Goal: Task Accomplishment & Management: Manage account settings

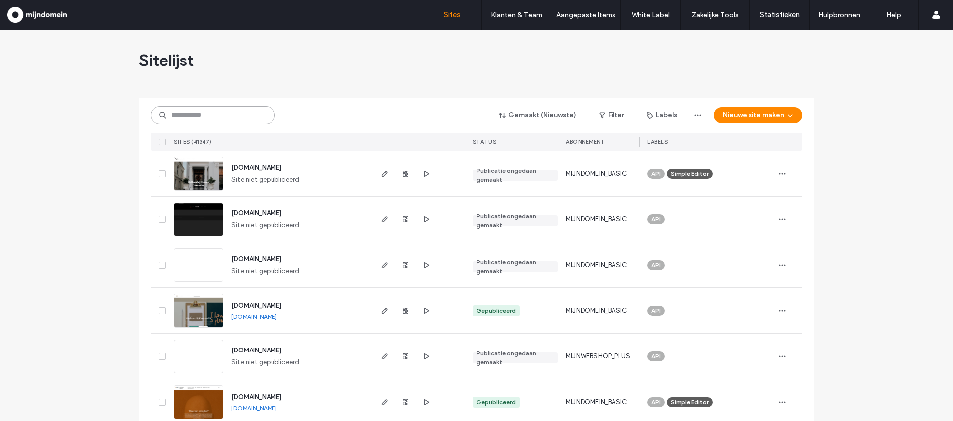
click at [238, 121] on input at bounding box center [213, 115] width 124 height 18
paste input "**********"
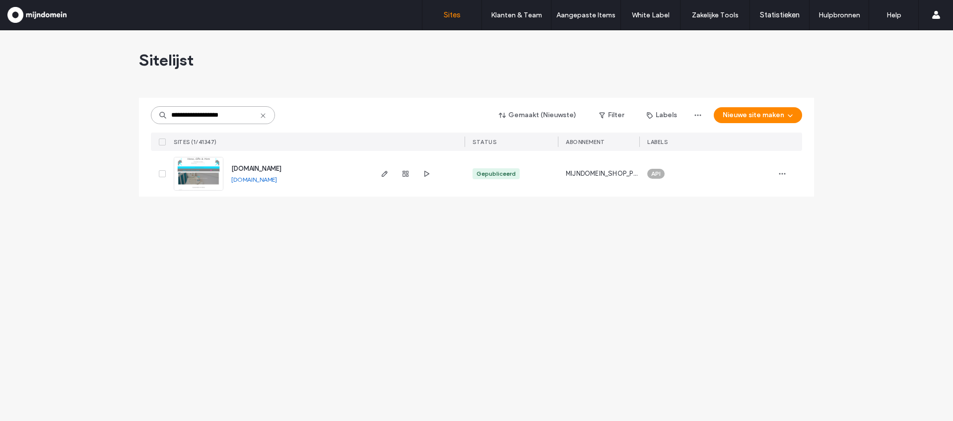
type input "**********"
click at [202, 175] on img at bounding box center [198, 191] width 49 height 68
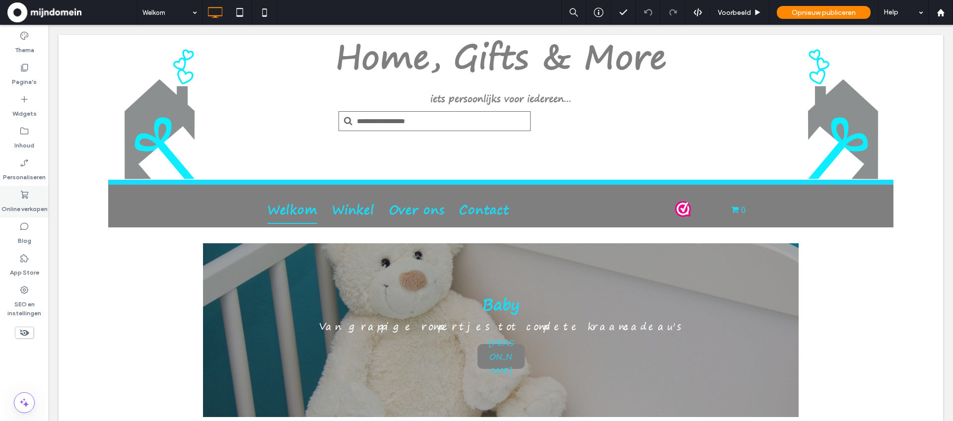
click at [27, 202] on label "Online verkopen" at bounding box center [24, 207] width 46 height 14
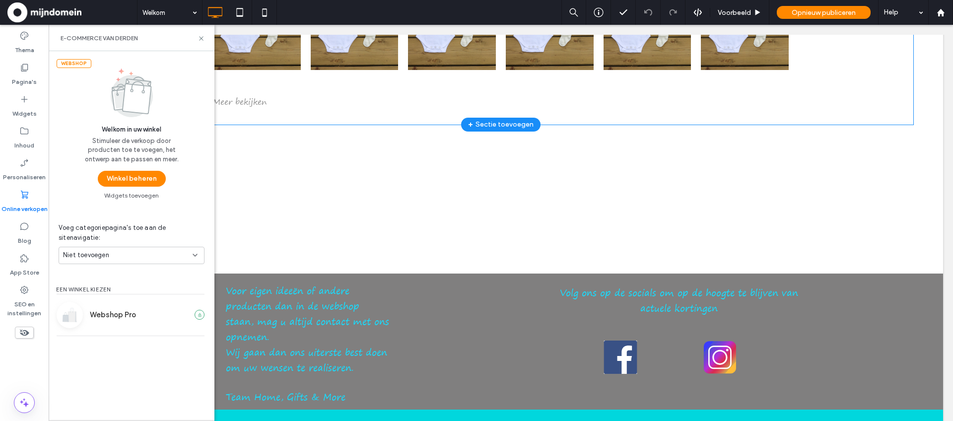
scroll to position [892, 0]
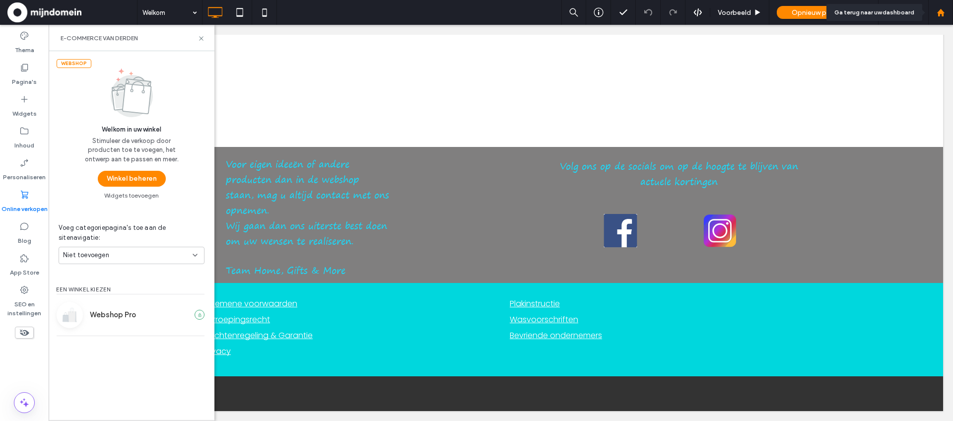
click at [943, 15] on use at bounding box center [940, 11] width 7 height 7
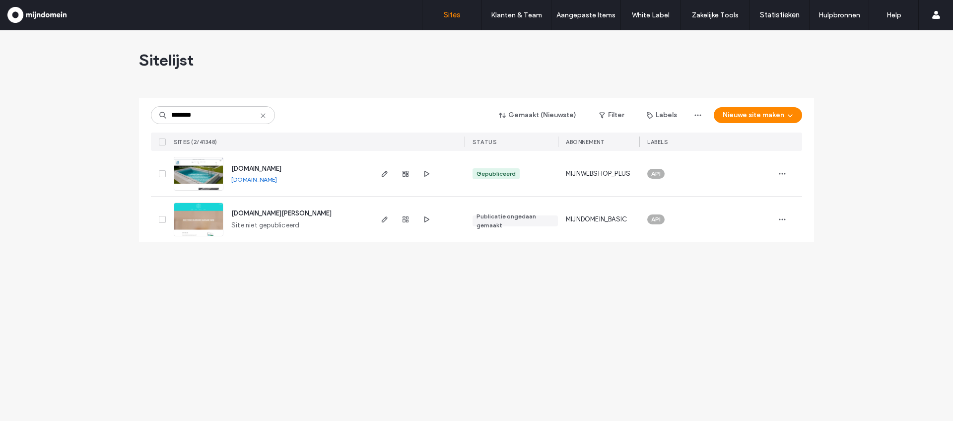
type input "********"
click at [196, 173] on img at bounding box center [198, 191] width 49 height 68
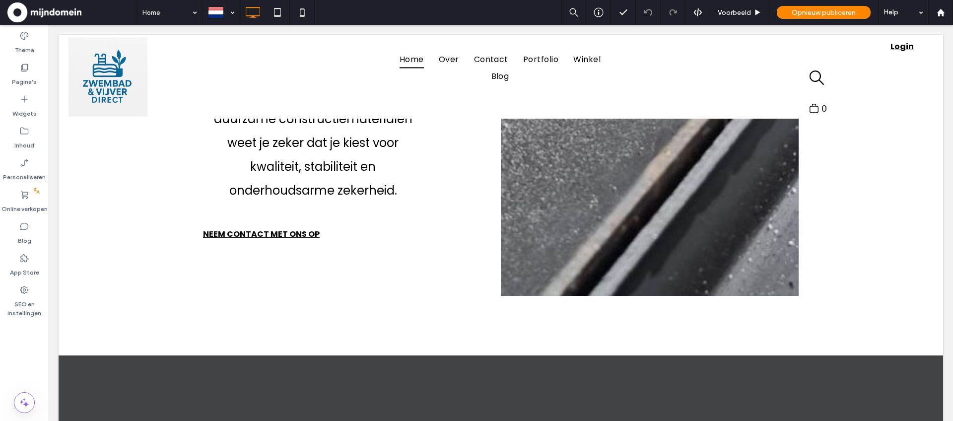
scroll to position [1039, 0]
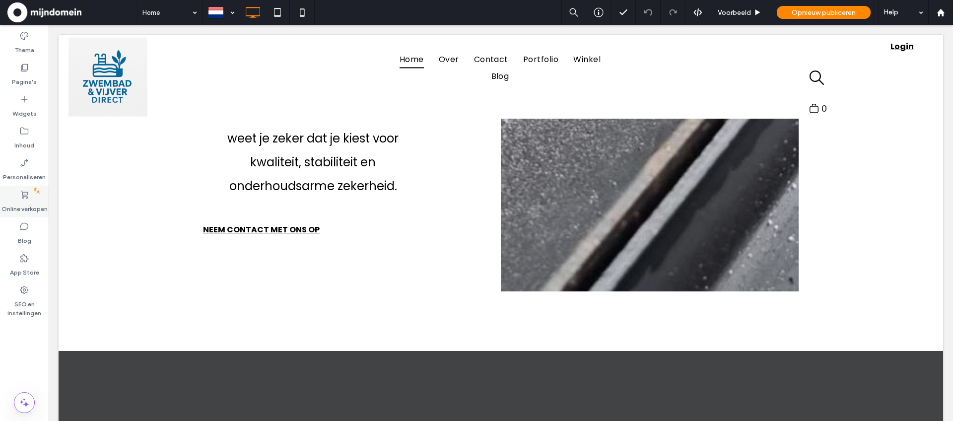
click at [30, 207] on label "Online verkopen" at bounding box center [24, 207] width 46 height 14
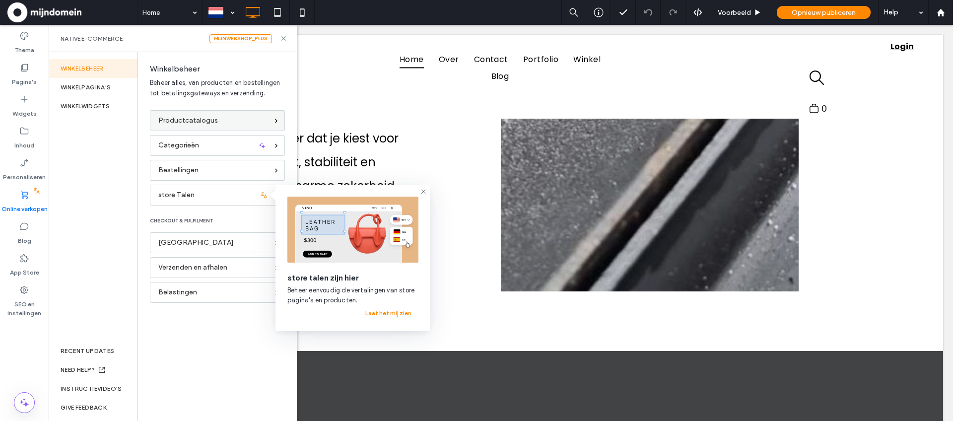
click at [204, 126] on span "Productcatalogus" at bounding box center [188, 120] width 60 height 11
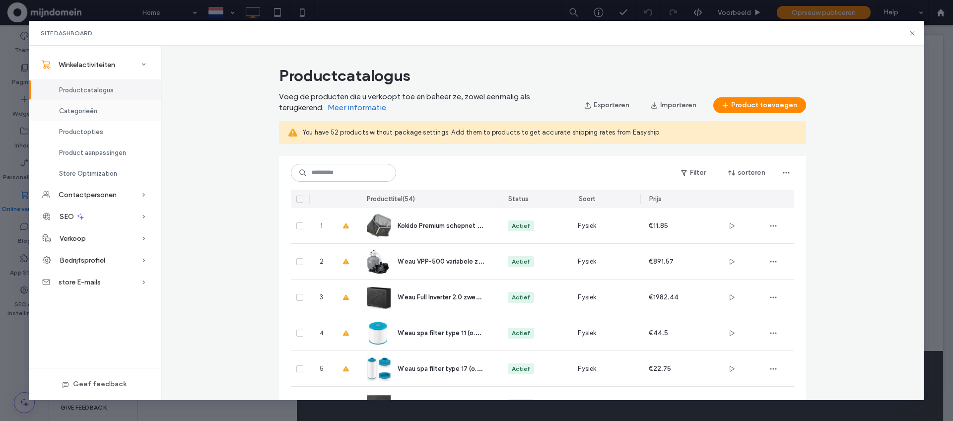
click at [83, 108] on span "Categorieën" at bounding box center [78, 110] width 38 height 7
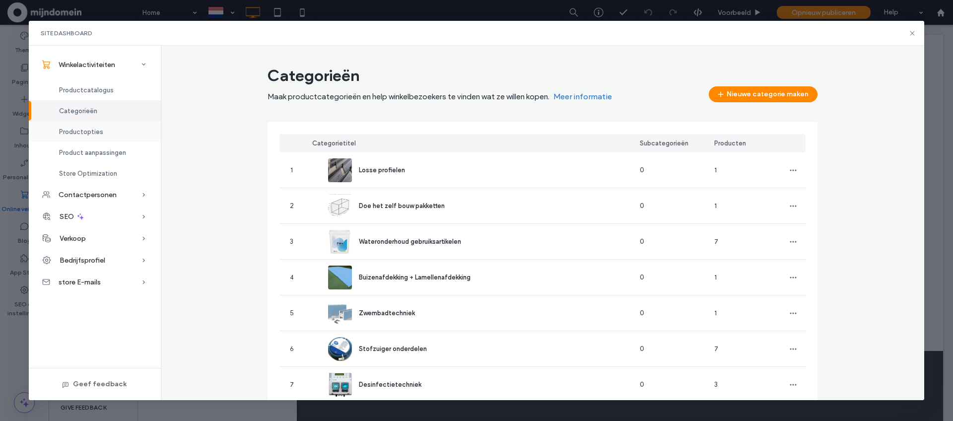
click at [95, 134] on span "Productopties" at bounding box center [81, 131] width 44 height 7
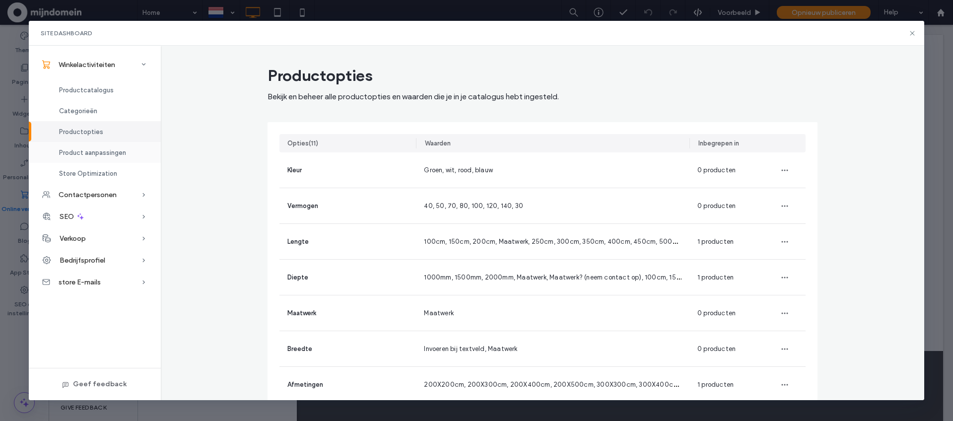
click at [119, 150] on span "Product aanpassingen" at bounding box center [92, 152] width 67 height 7
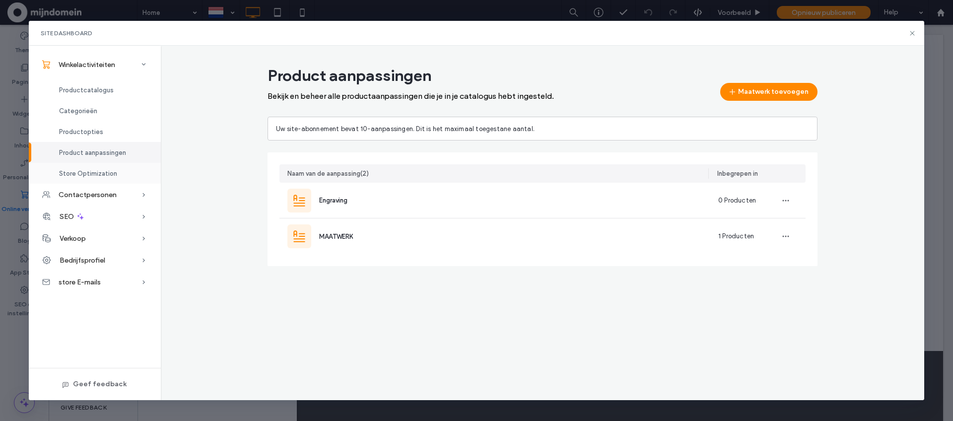
click at [116, 172] on div "Store Optimization" at bounding box center [95, 173] width 132 height 21
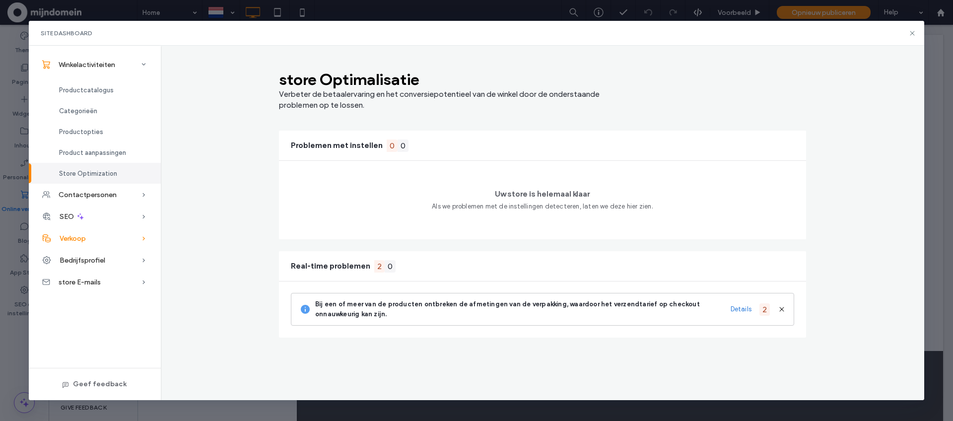
click at [82, 240] on span "Verkoop" at bounding box center [73, 238] width 26 height 8
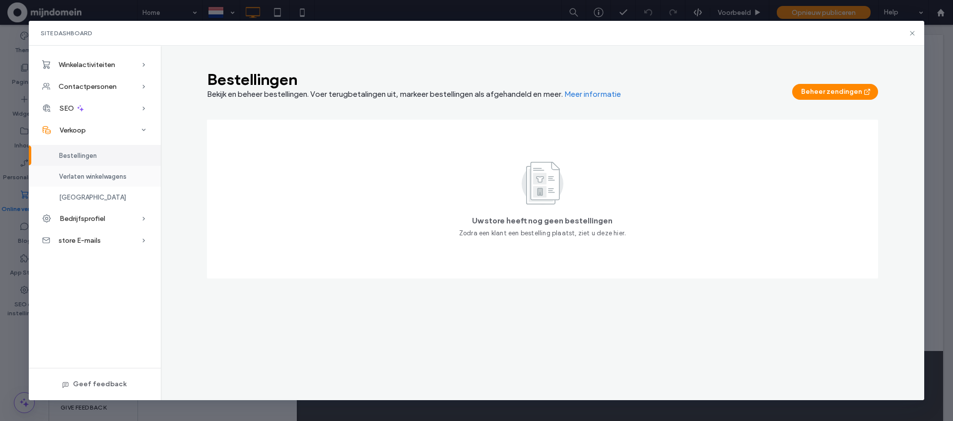
click at [82, 176] on span "Verlaten winkelwagens" at bounding box center [93, 176] width 68 height 7
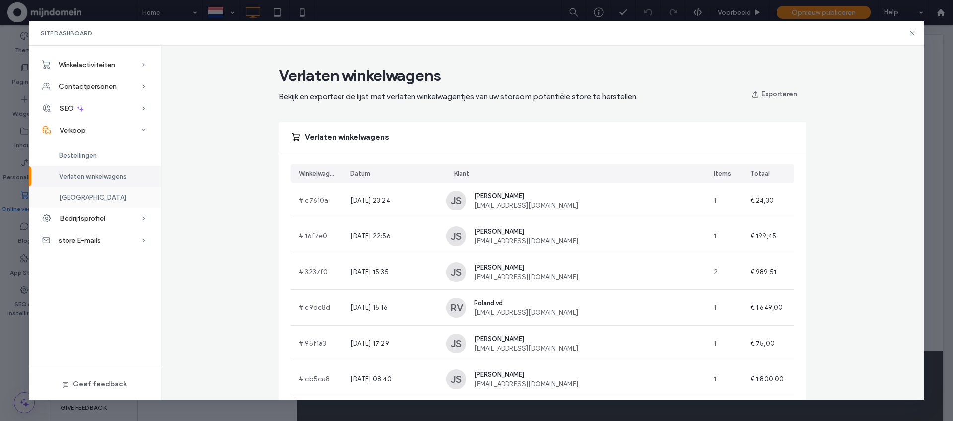
click at [80, 198] on span "[GEOGRAPHIC_DATA]" at bounding box center [92, 197] width 67 height 7
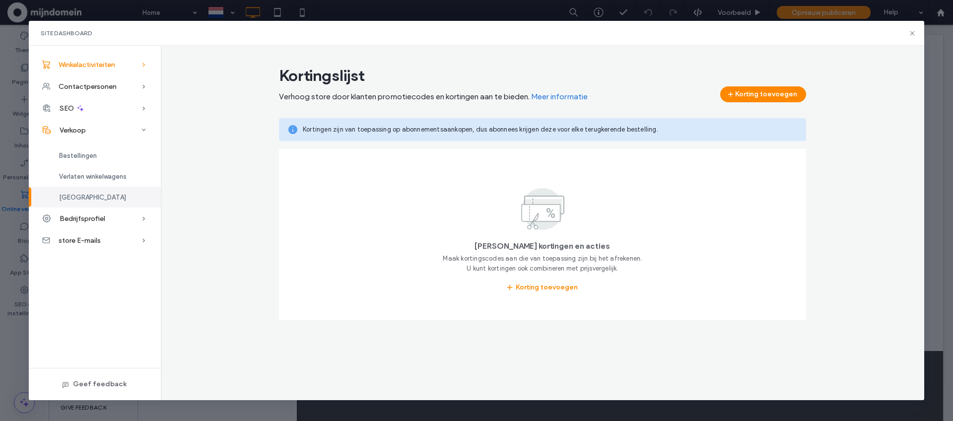
click at [113, 60] on div "Winkelactiviteiten" at bounding box center [95, 65] width 132 height 22
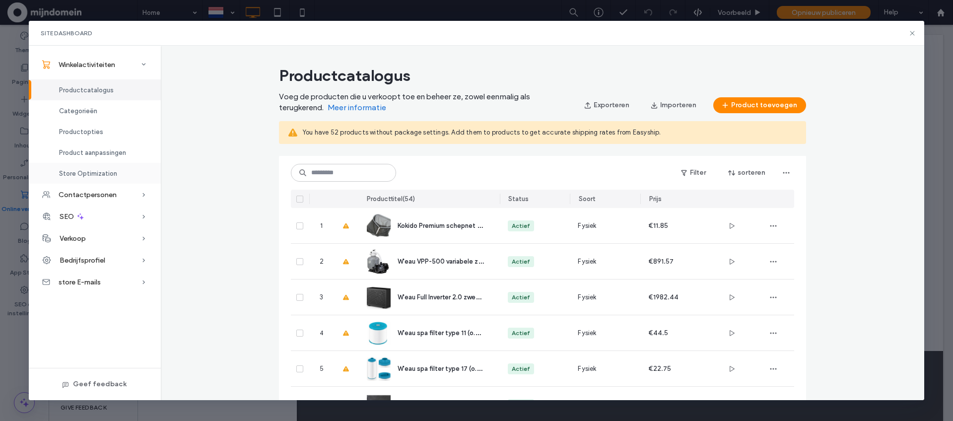
click at [109, 172] on span "Store Optimization" at bounding box center [88, 173] width 58 height 7
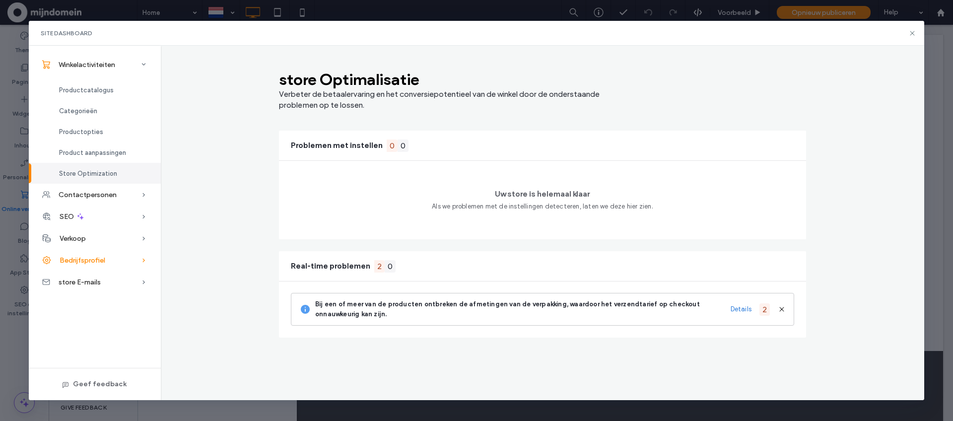
click at [70, 254] on div "Bedrijfsprofiel" at bounding box center [95, 260] width 132 height 22
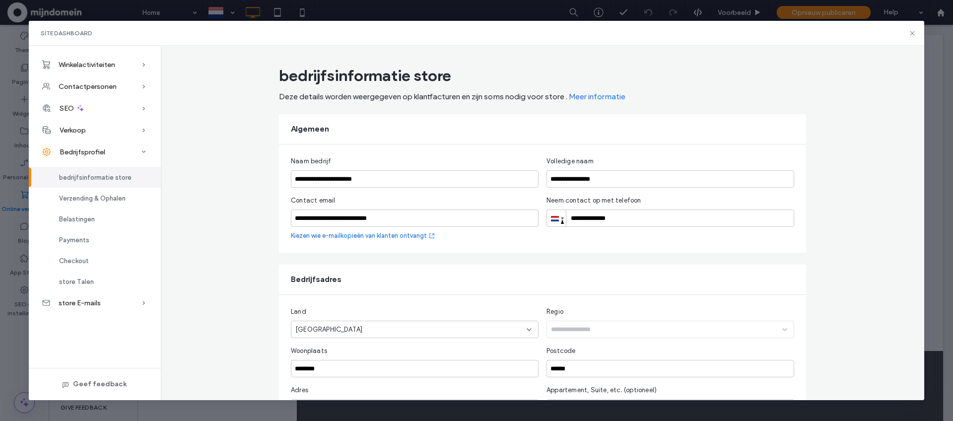
scroll to position [141, 0]
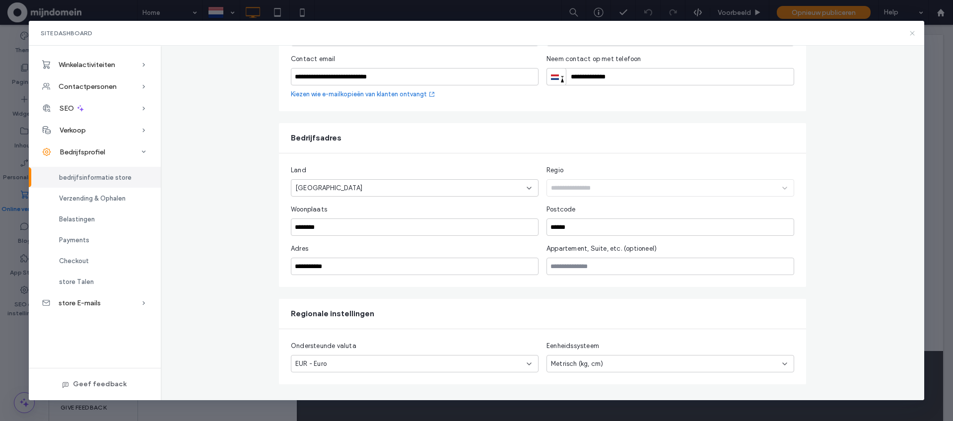
click at [914, 35] on use at bounding box center [913, 33] width 4 height 4
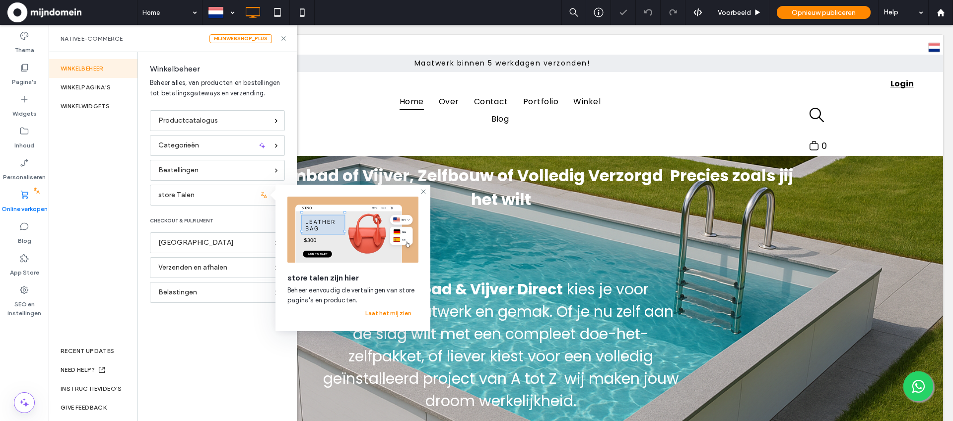
scroll to position [0, 0]
click at [425, 191] on icon at bounding box center [424, 192] width 8 height 8
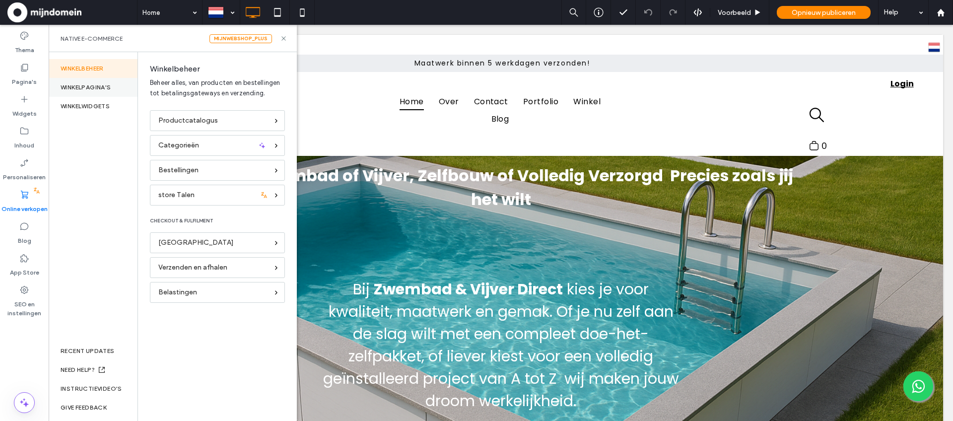
click at [73, 91] on div "WINKELPAGINA'S" at bounding box center [93, 87] width 89 height 19
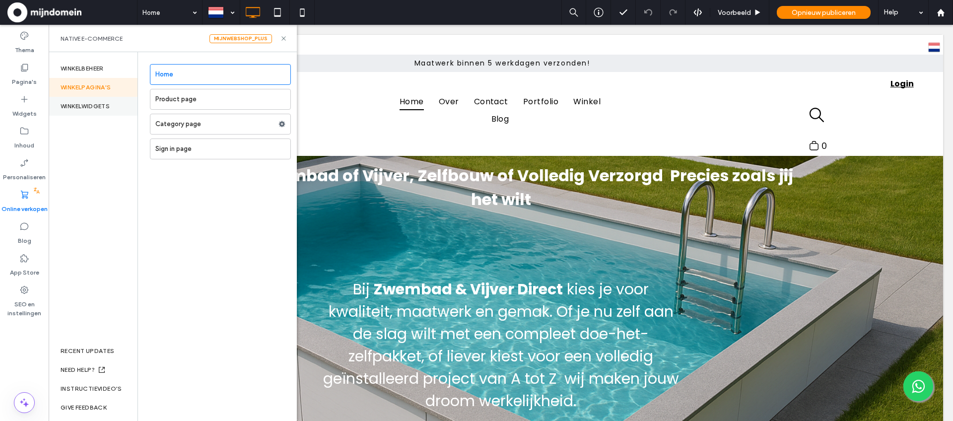
click at [79, 107] on div "WINKELWIDGETS" at bounding box center [93, 106] width 89 height 19
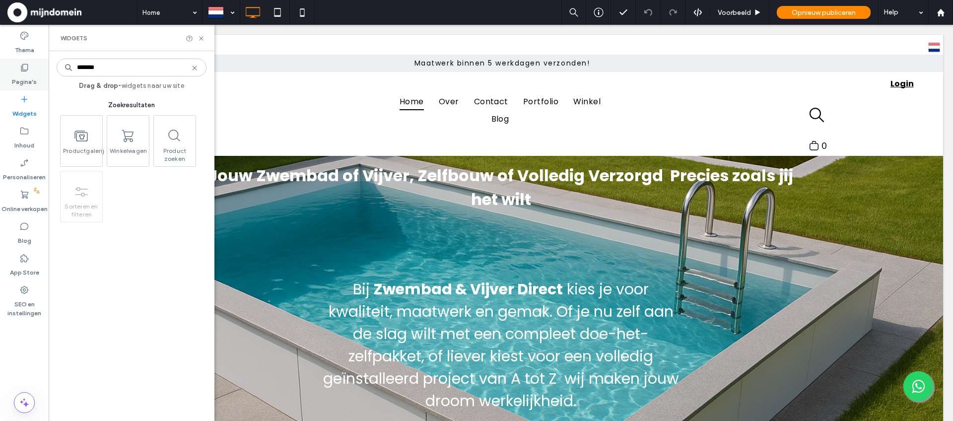
click at [31, 83] on label "Pagina's" at bounding box center [24, 79] width 25 height 14
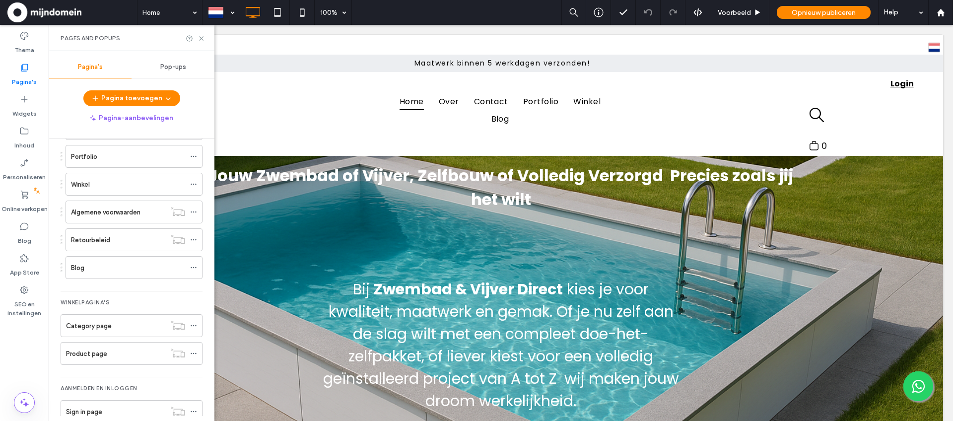
scroll to position [173, 0]
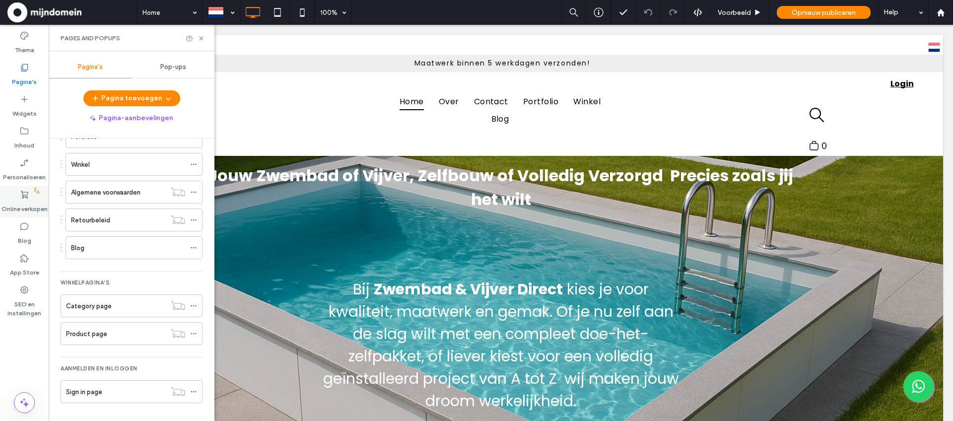
click at [22, 203] on label "Online verkopen" at bounding box center [24, 207] width 46 height 14
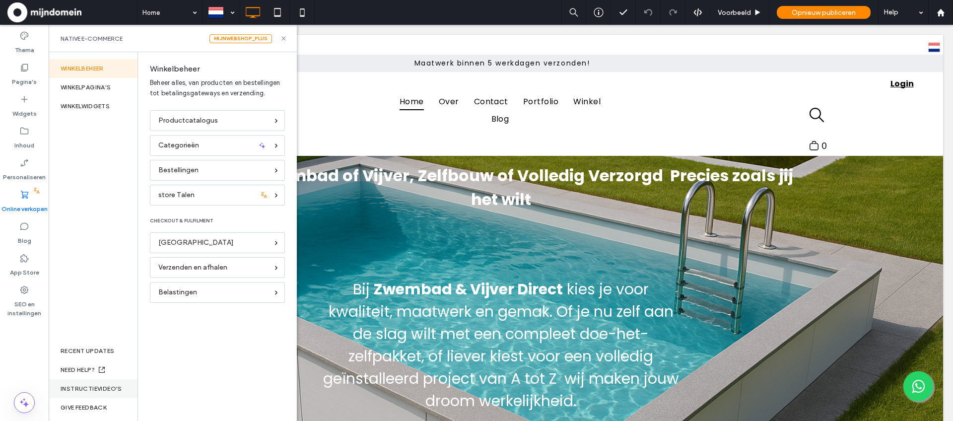
click at [98, 390] on div "Instructievideo's" at bounding box center [93, 388] width 89 height 19
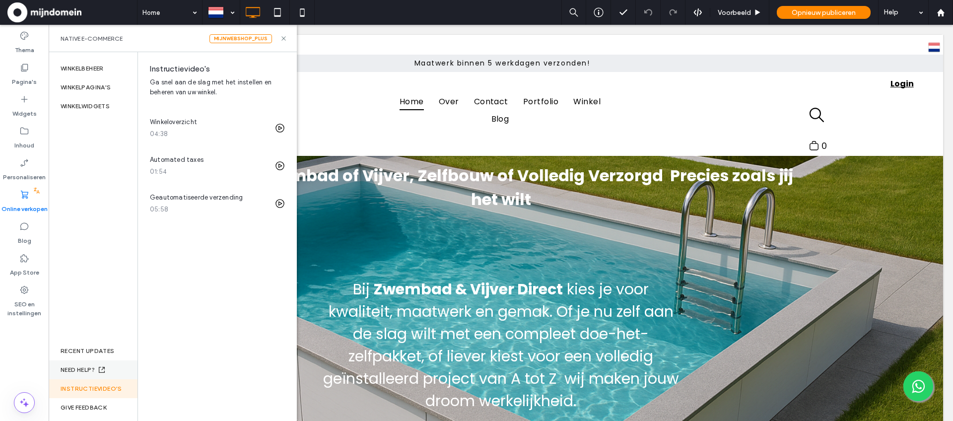
click at [83, 367] on div "NEED HELP?" at bounding box center [93, 369] width 89 height 19
click at [18, 76] on label "Pagina's" at bounding box center [24, 79] width 25 height 14
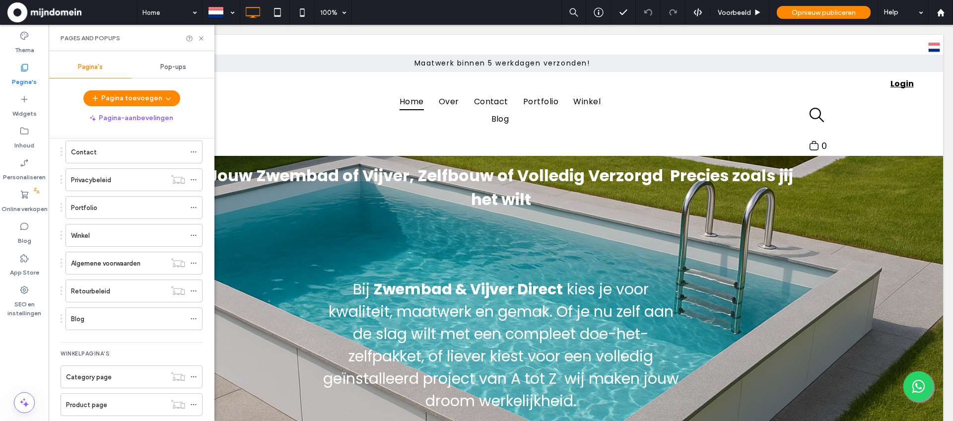
scroll to position [102, 0]
click at [194, 240] on span at bounding box center [193, 235] width 7 height 15
click at [744, 16] on span "Voorbeeld" at bounding box center [734, 12] width 33 height 8
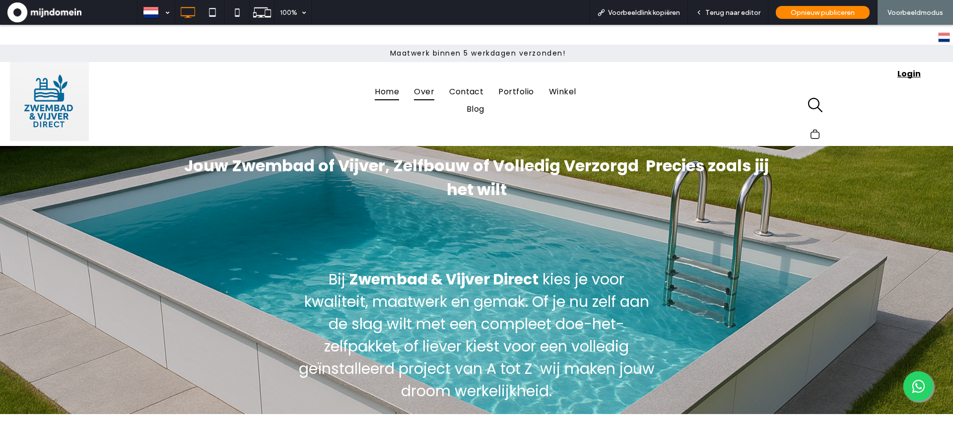
click at [431, 94] on span "Over" at bounding box center [424, 91] width 20 height 17
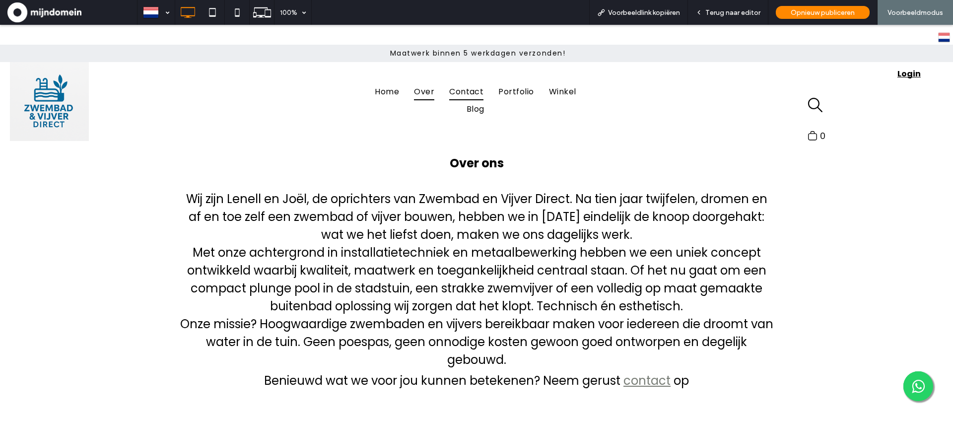
click at [466, 98] on span "Contact" at bounding box center [466, 91] width 34 height 17
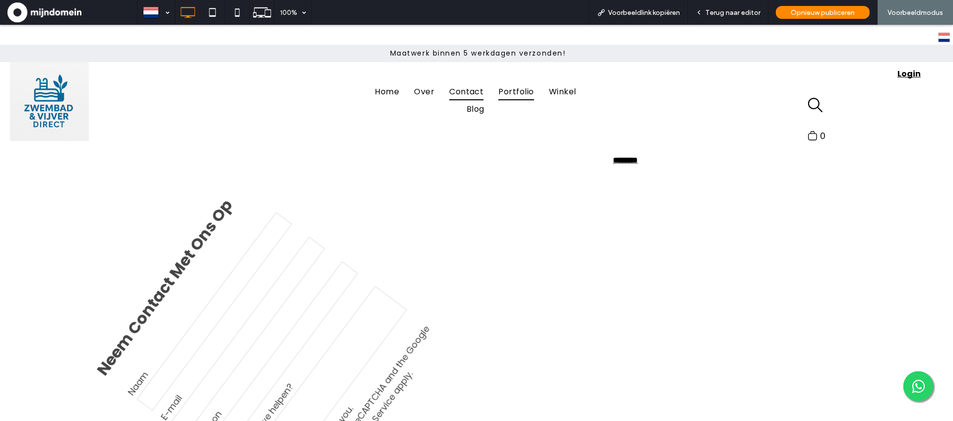
click at [522, 94] on span "Portfolio" at bounding box center [515, 91] width 35 height 17
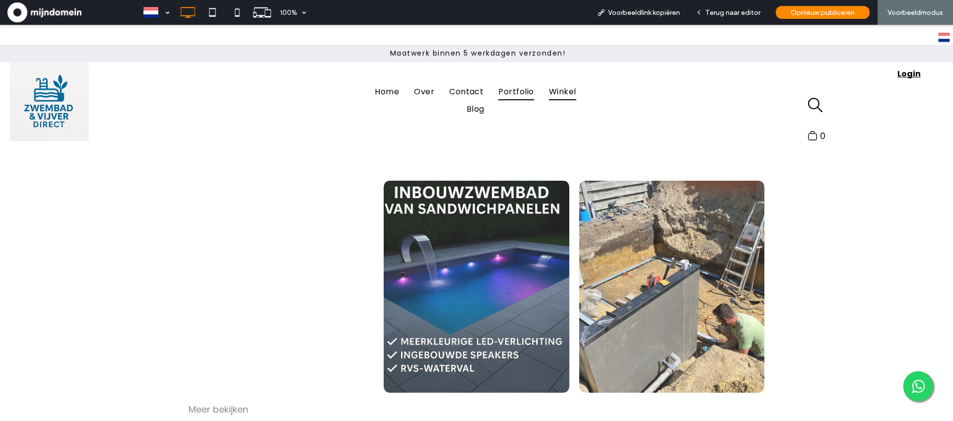
click at [571, 94] on span "Winkel" at bounding box center [562, 91] width 27 height 17
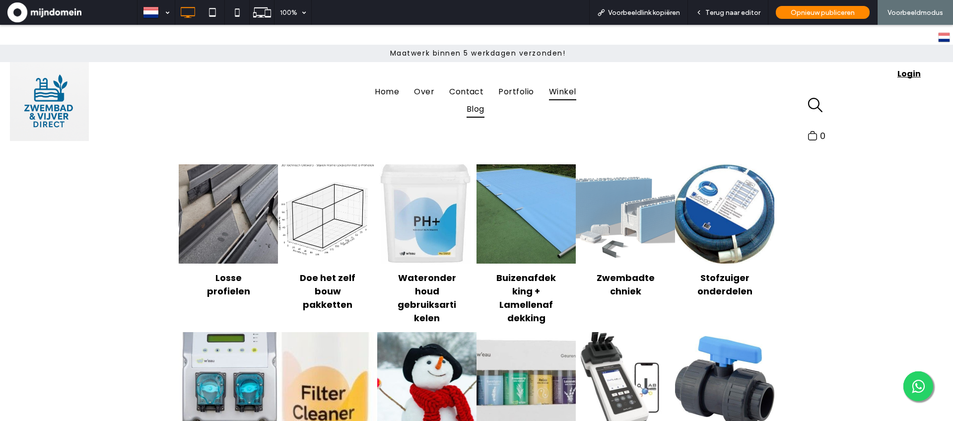
click at [477, 107] on span "Blog" at bounding box center [476, 108] width 18 height 17
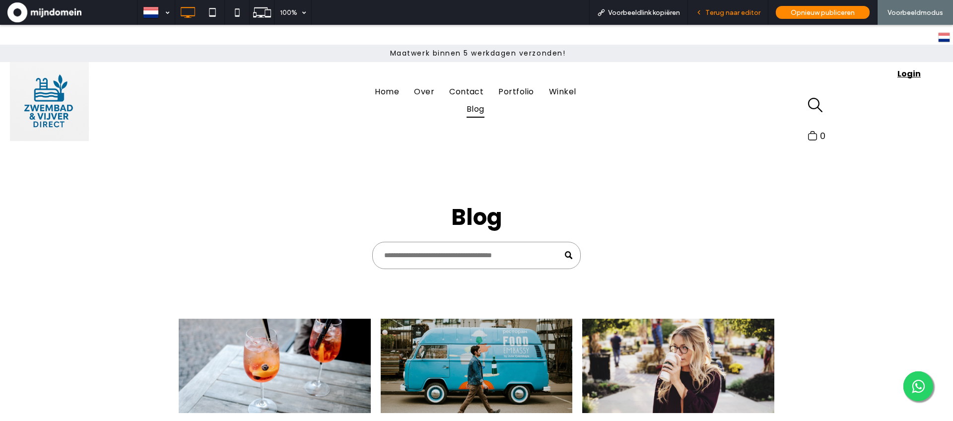
click at [722, 15] on span "Terug naar editor" at bounding box center [733, 12] width 55 height 8
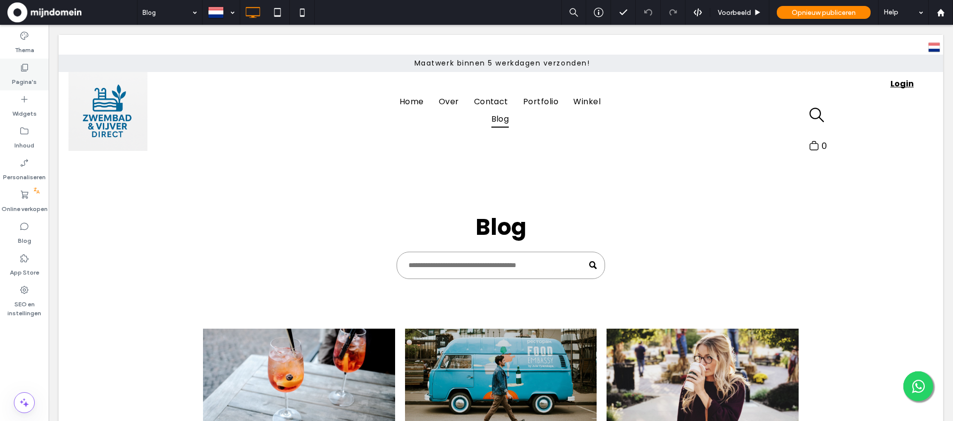
click at [16, 84] on label "Pagina's" at bounding box center [24, 79] width 25 height 14
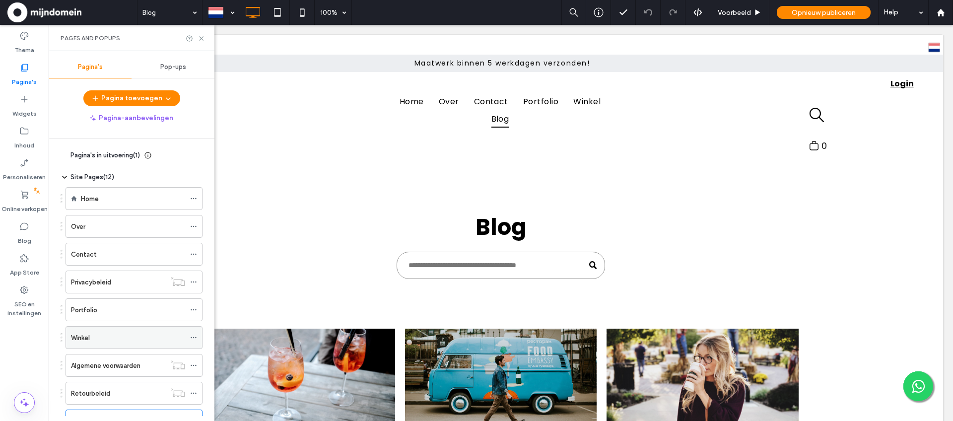
click at [198, 341] on div at bounding box center [196, 337] width 12 height 15
click at [195, 338] on icon at bounding box center [193, 337] width 7 height 7
click at [19, 346] on div "Thema Pagina's Widgets Inhoud Personaliseren Online verkopen Blog App Store SEO…" at bounding box center [24, 223] width 49 height 396
click at [24, 210] on label "Online verkopen" at bounding box center [24, 207] width 46 height 14
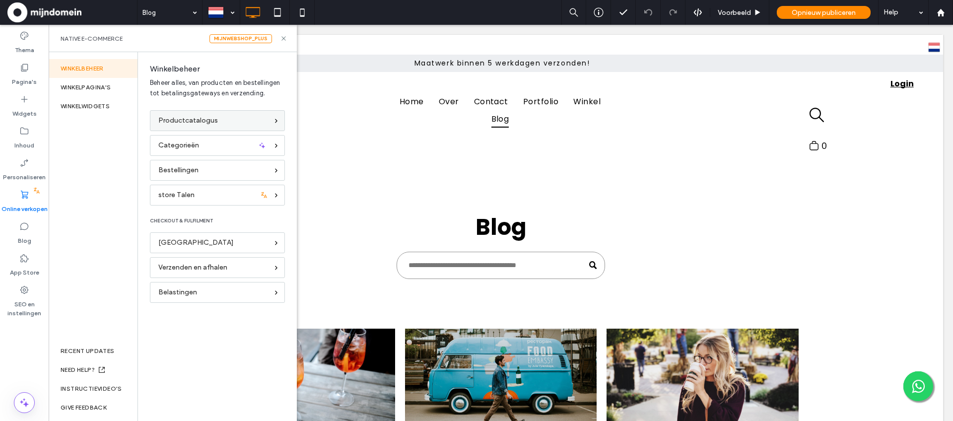
click at [168, 122] on span "Productcatalogus" at bounding box center [188, 120] width 60 height 11
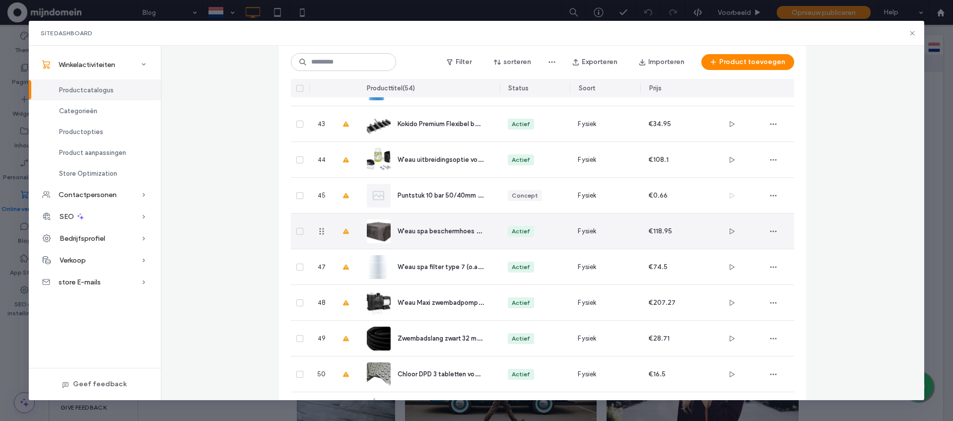
scroll to position [1751, 0]
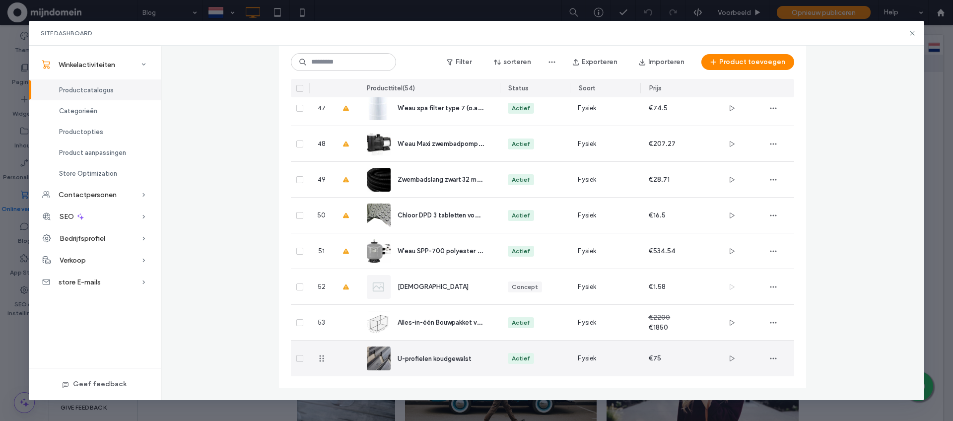
click at [616, 352] on div "Fysiek" at bounding box center [605, 359] width 71 height 36
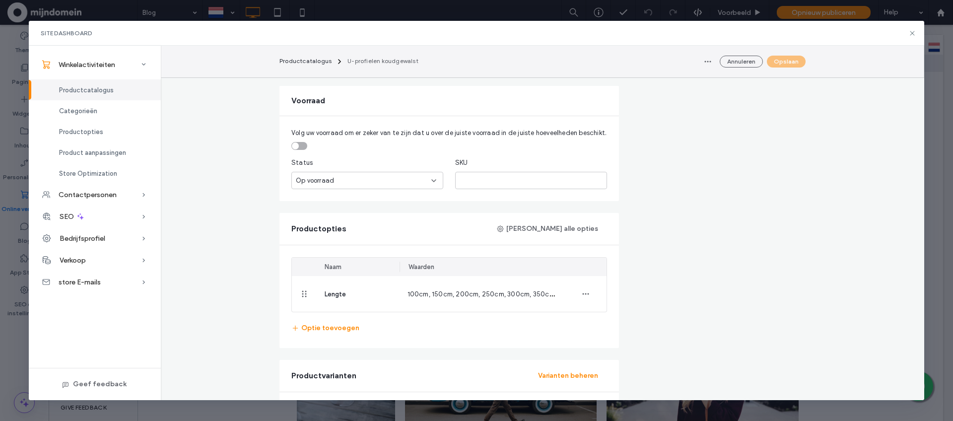
scroll to position [472, 0]
drag, startPoint x: 911, startPoint y: 33, endPoint x: 862, endPoint y: 8, distance: 54.2
click at [911, 33] on icon at bounding box center [913, 33] width 8 height 8
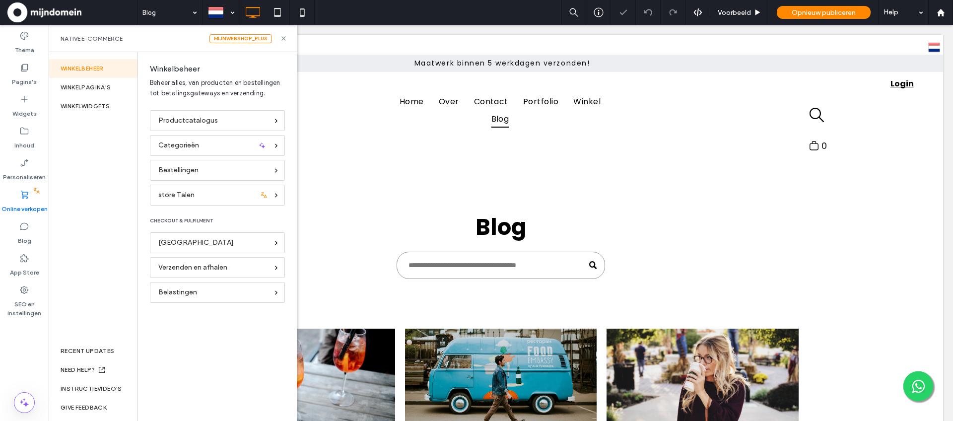
scroll to position [0, 0]
drag, startPoint x: 283, startPoint y: 40, endPoint x: 322, endPoint y: 133, distance: 100.6
click at [283, 40] on icon at bounding box center [283, 38] width 7 height 7
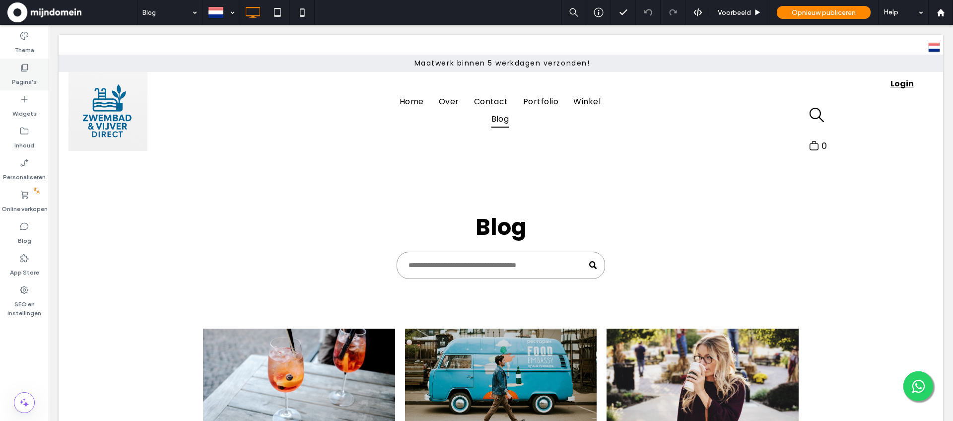
click at [22, 73] on label "Pagina's" at bounding box center [24, 79] width 25 height 14
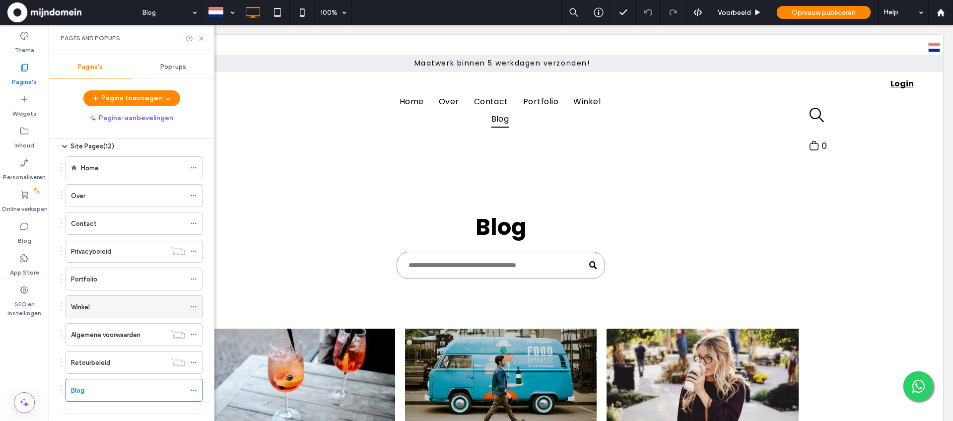
scroll to position [34, 0]
click at [193, 303] on use at bounding box center [193, 303] width 5 height 1
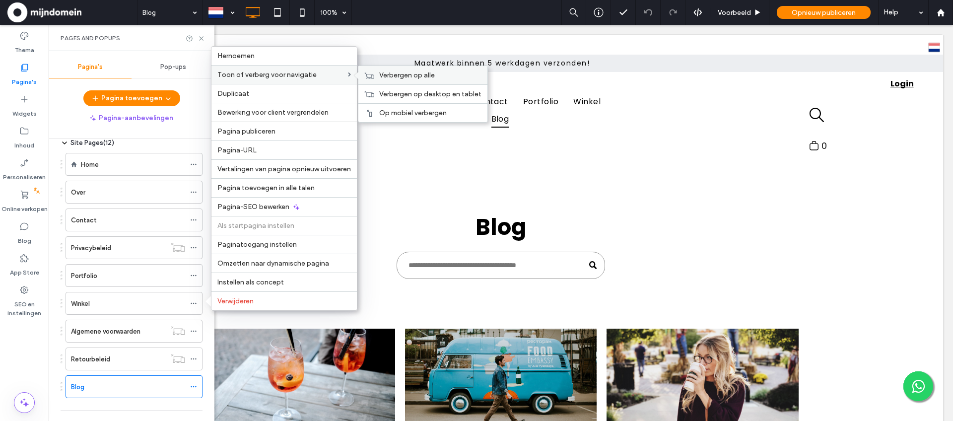
click at [407, 76] on span "Verbergen op alle" at bounding box center [407, 75] width 56 height 8
click at [395, 74] on span "Weergeven op alle" at bounding box center [408, 75] width 59 height 8
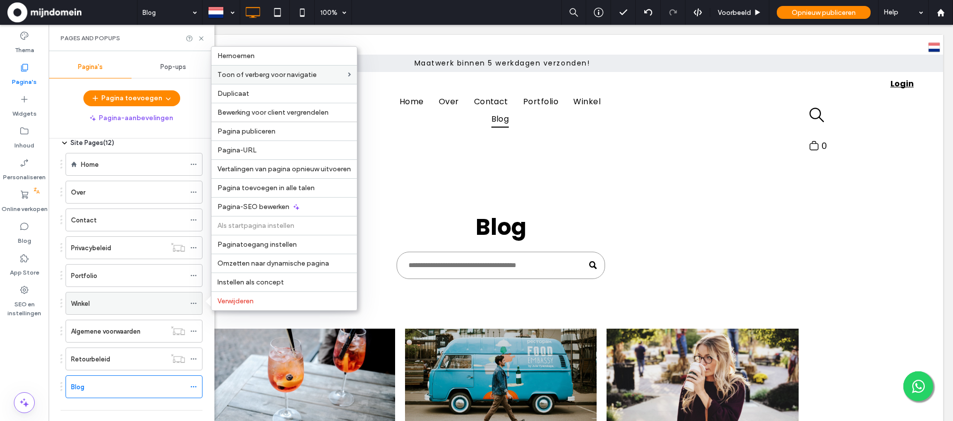
click at [195, 303] on use at bounding box center [193, 303] width 5 height 1
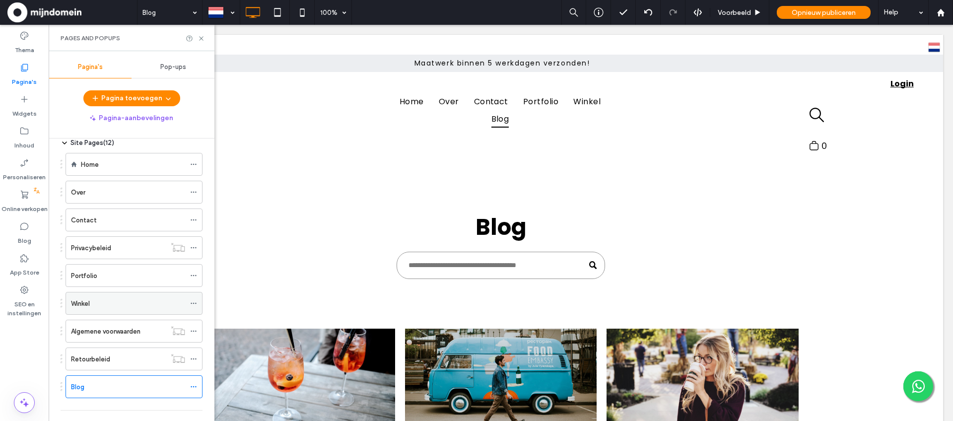
click at [195, 303] on use at bounding box center [193, 303] width 5 height 1
drag, startPoint x: 203, startPoint y: 40, endPoint x: 154, endPoint y: 15, distance: 54.6
click at [203, 40] on use at bounding box center [201, 38] width 4 height 4
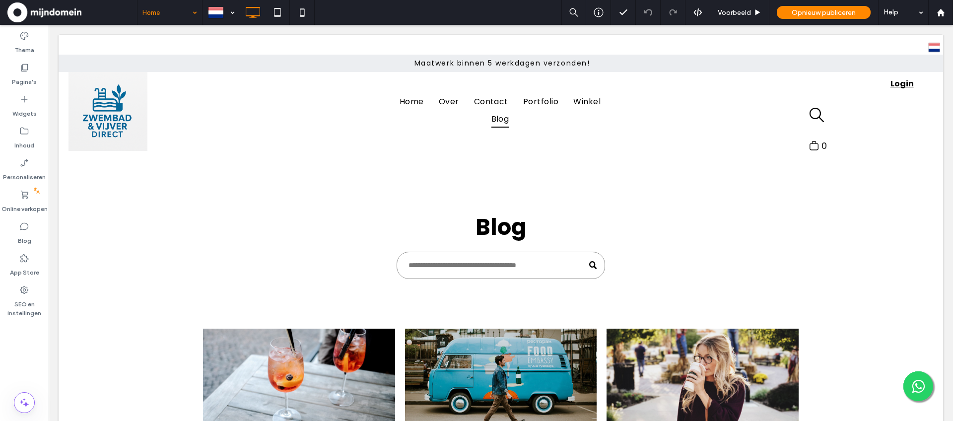
click at [195, 12] on div "Home" at bounding box center [170, 12] width 65 height 25
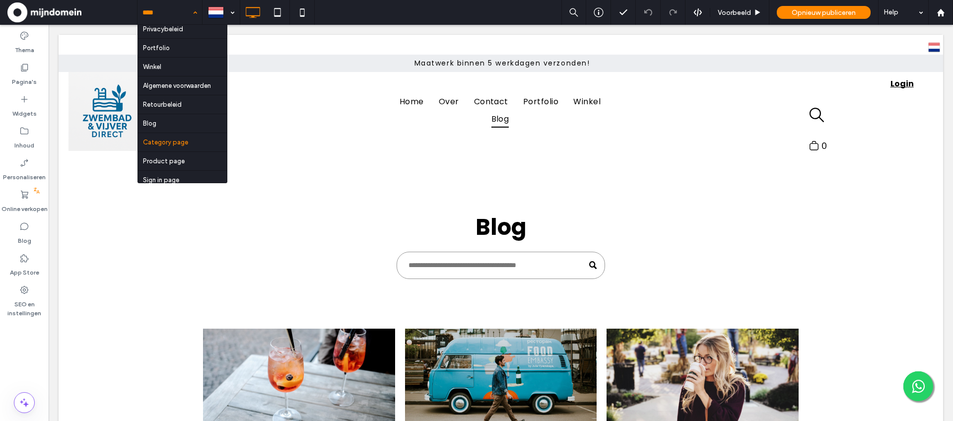
scroll to position [67, 0]
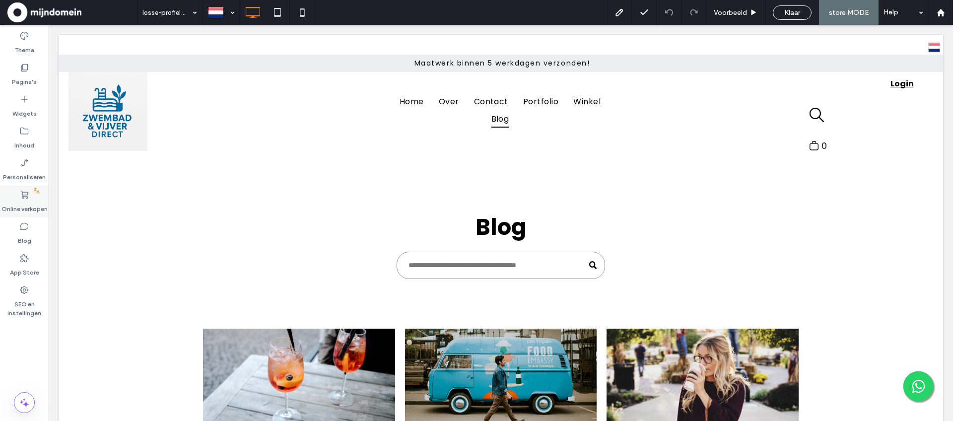
click at [21, 201] on label "Online verkopen" at bounding box center [24, 207] width 46 height 14
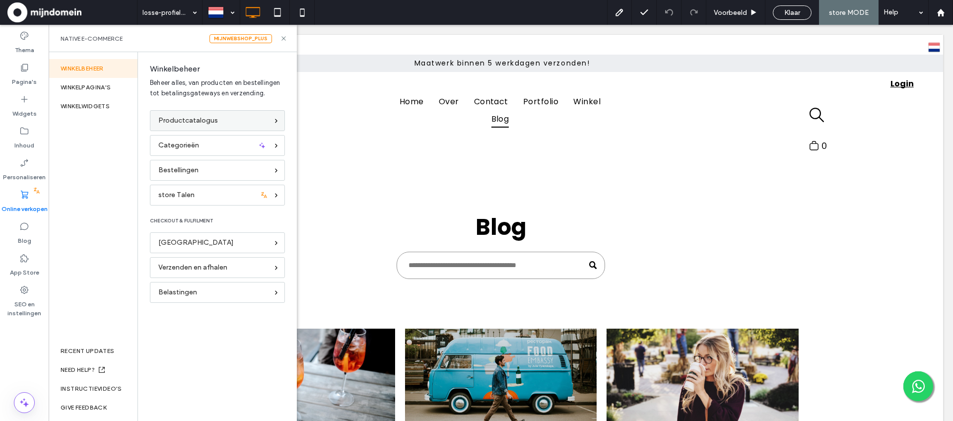
click at [229, 123] on div "Productcatalogus" at bounding box center [213, 120] width 110 height 11
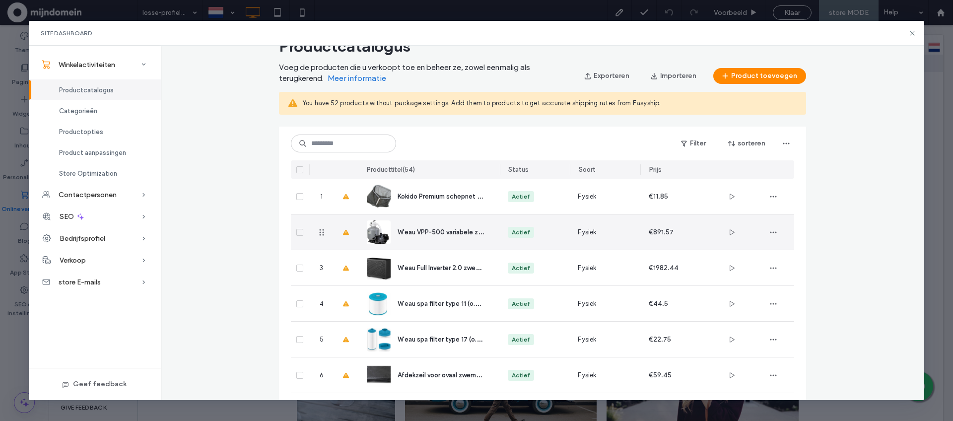
scroll to position [40, 0]
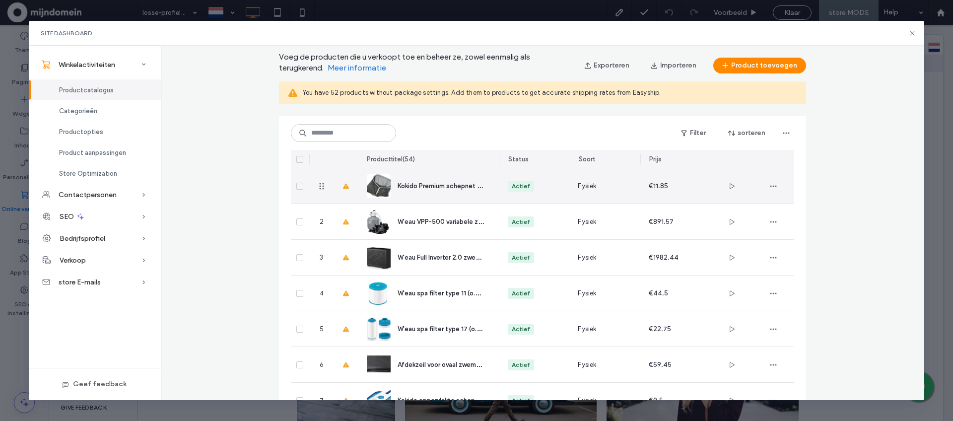
click at [566, 186] on div "Actief" at bounding box center [535, 185] width 71 height 35
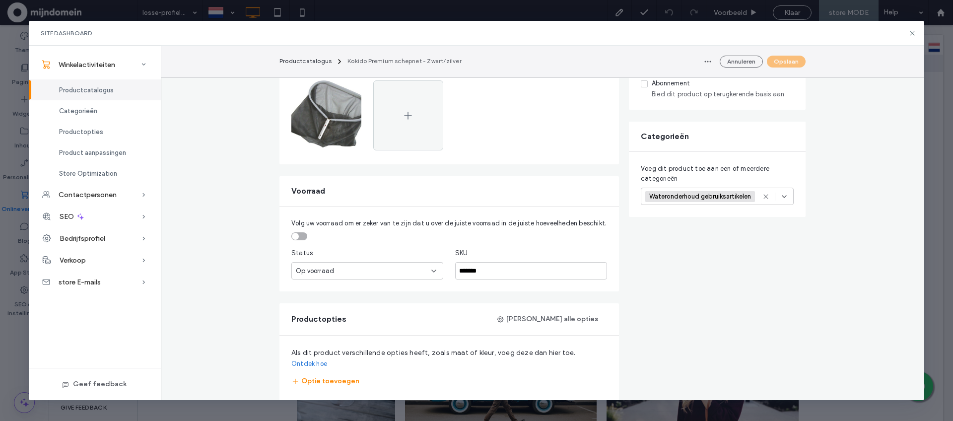
scroll to position [314, 0]
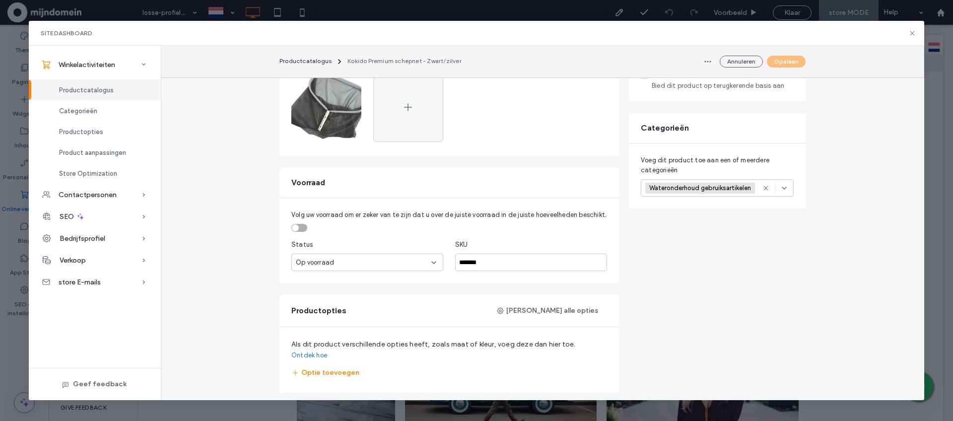
click at [435, 266] on div "Op voorraad" at bounding box center [367, 262] width 152 height 17
click at [826, 274] on div "**********" at bounding box center [543, 387] width 764 height 1279
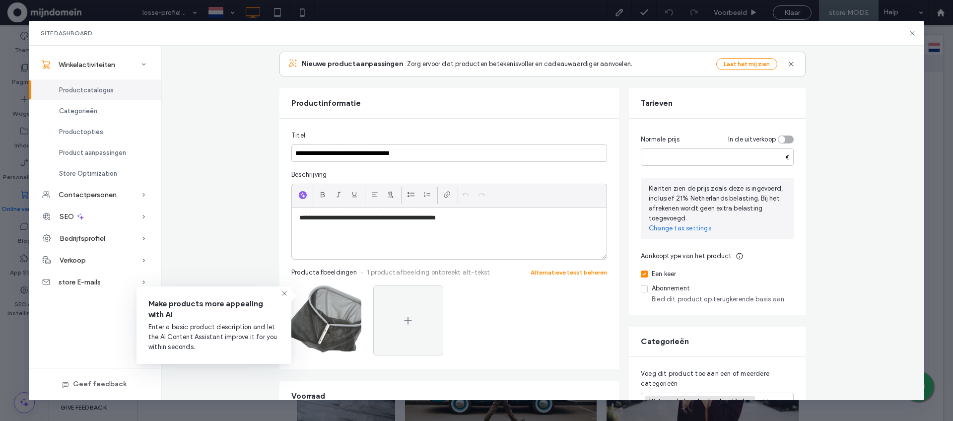
scroll to position [0, 0]
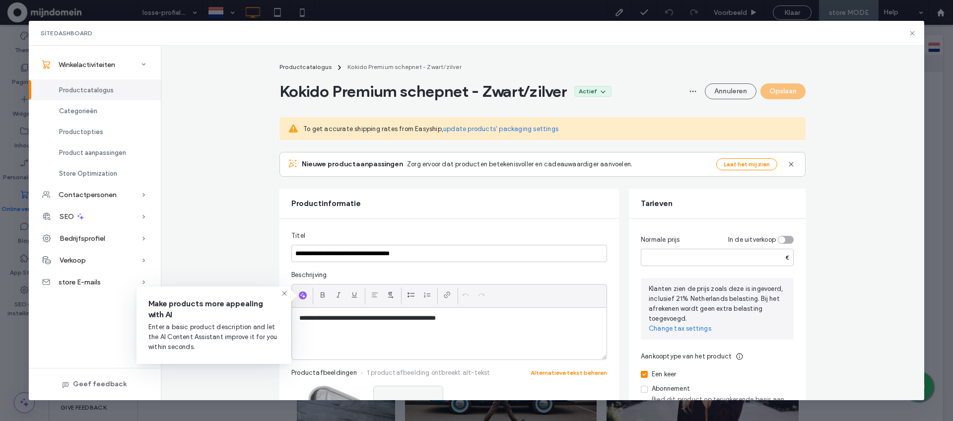
click at [101, 94] on div "Productcatalogus" at bounding box center [95, 89] width 132 height 21
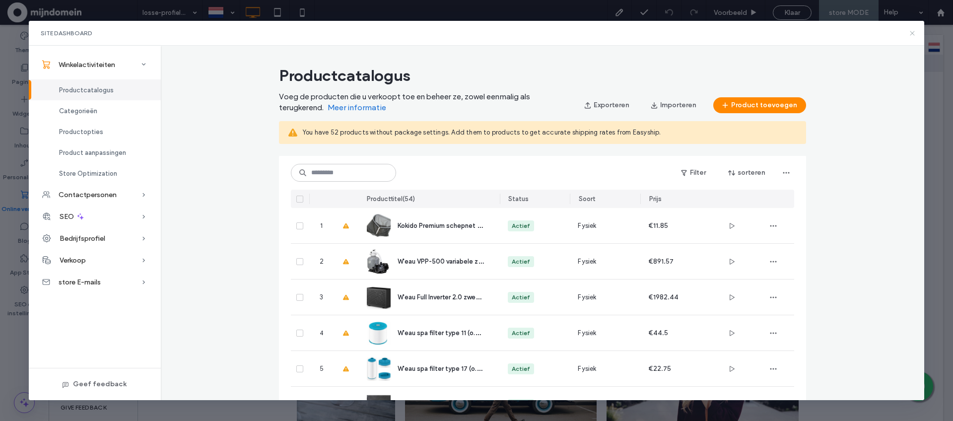
click at [913, 36] on icon at bounding box center [913, 33] width 8 height 8
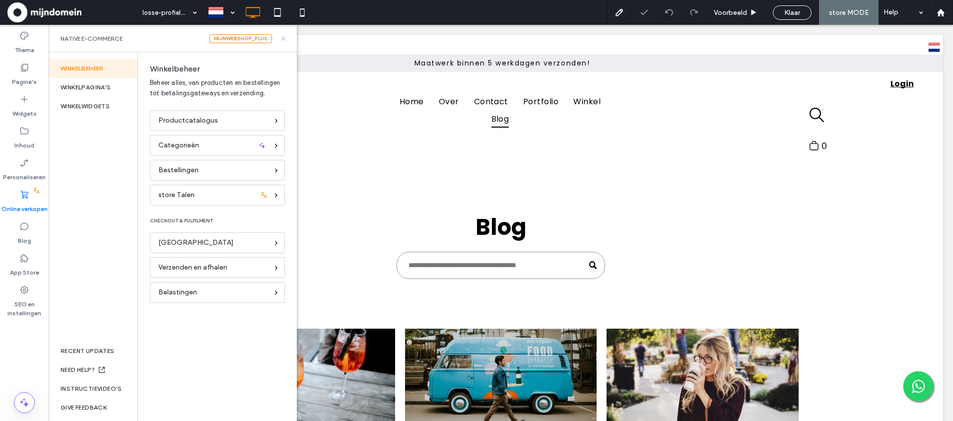
click at [285, 38] on icon at bounding box center [283, 38] width 7 height 7
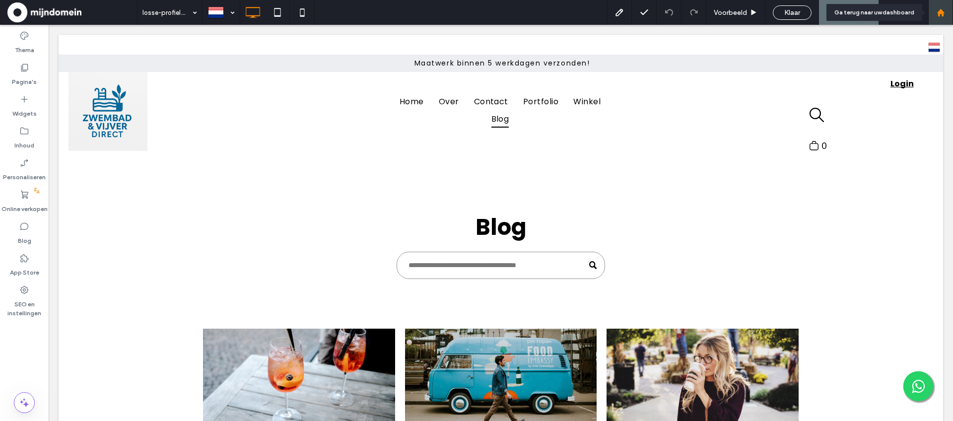
click at [940, 15] on icon at bounding box center [941, 12] width 8 height 8
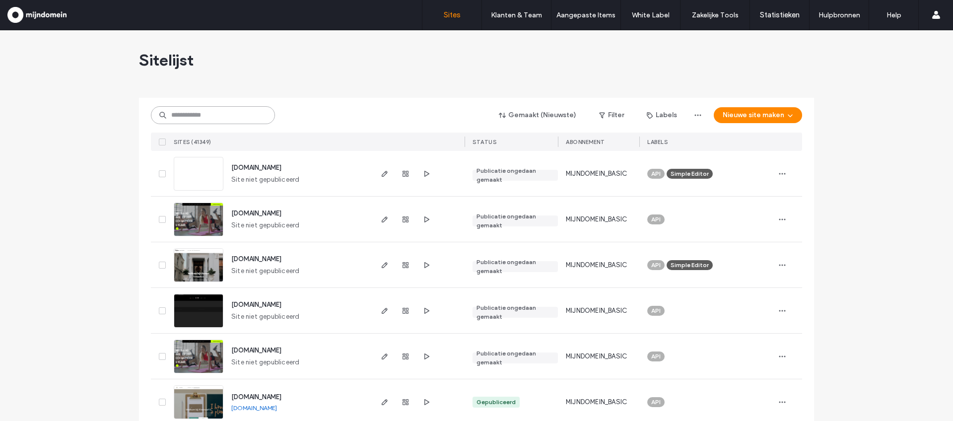
click at [248, 120] on input at bounding box center [213, 115] width 124 height 18
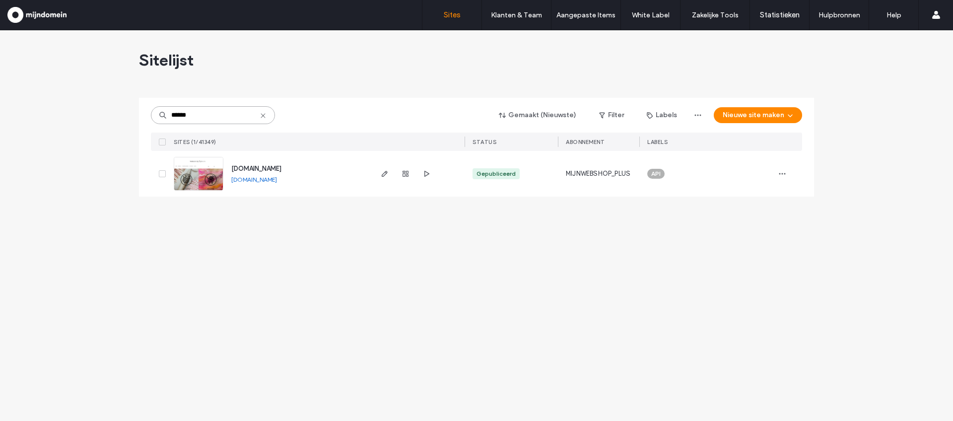
type input "******"
click at [200, 179] on img at bounding box center [198, 191] width 49 height 68
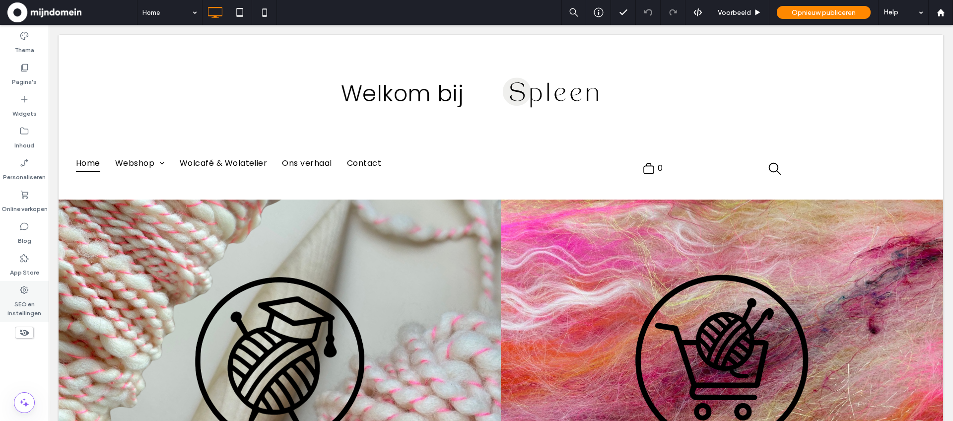
click at [14, 301] on label "SEO en instellingen" at bounding box center [24, 306] width 49 height 23
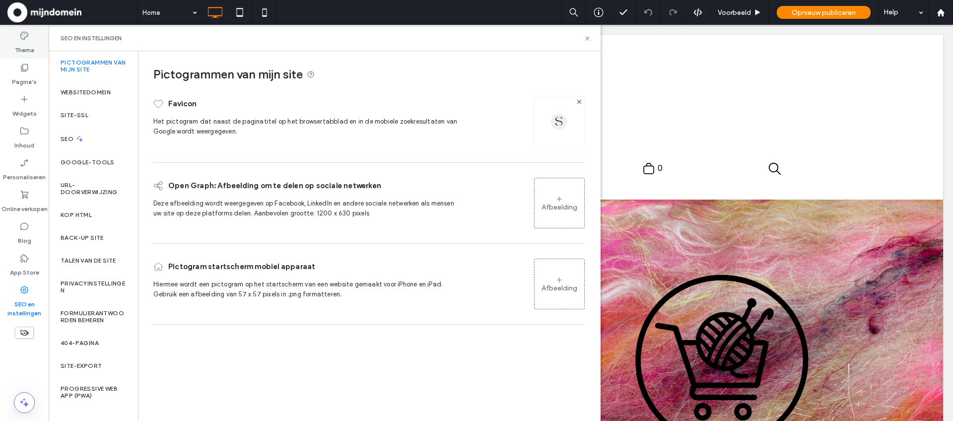
click at [25, 50] on label "Thema" at bounding box center [24, 48] width 19 height 14
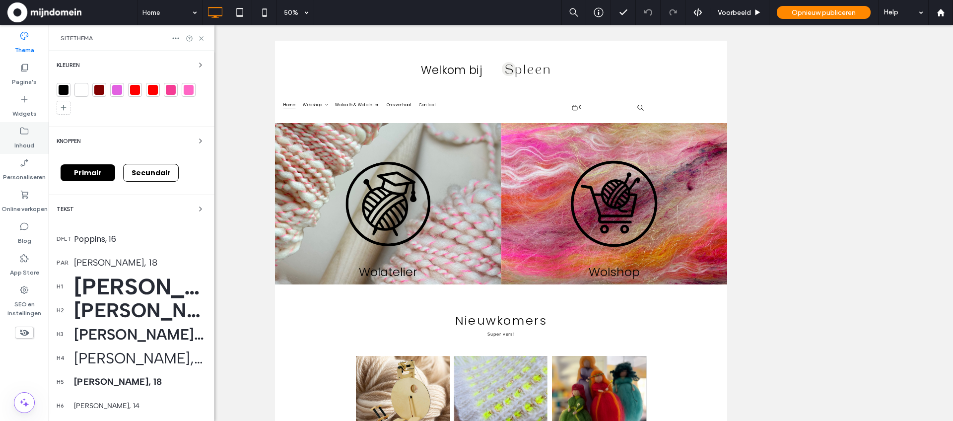
click at [22, 139] on label "Inhoud" at bounding box center [24, 143] width 20 height 14
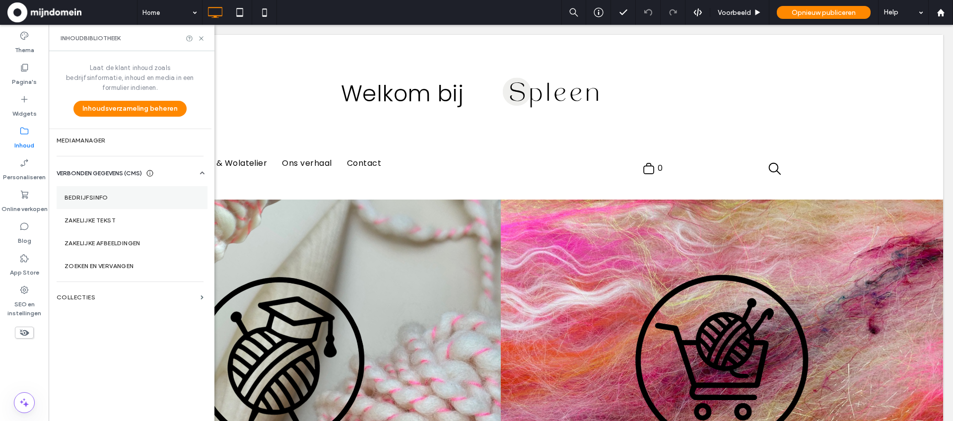
click at [76, 194] on label "Bedrijfsinfo" at bounding box center [132, 197] width 135 height 7
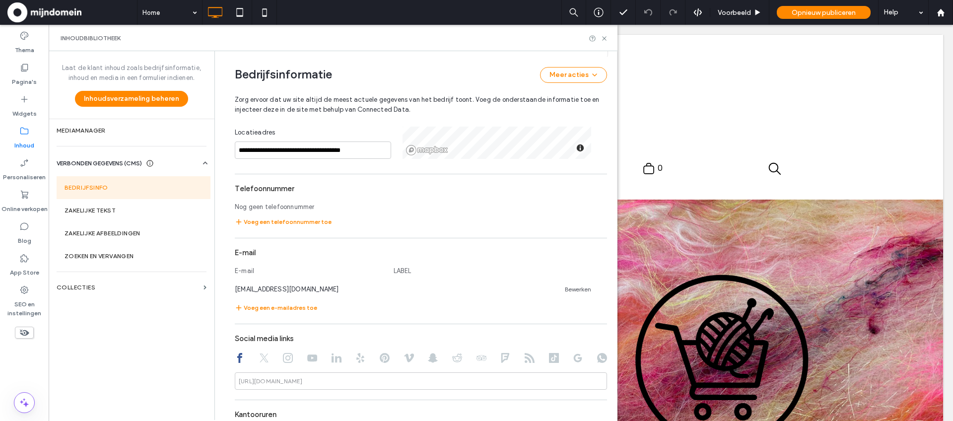
scroll to position [284, 0]
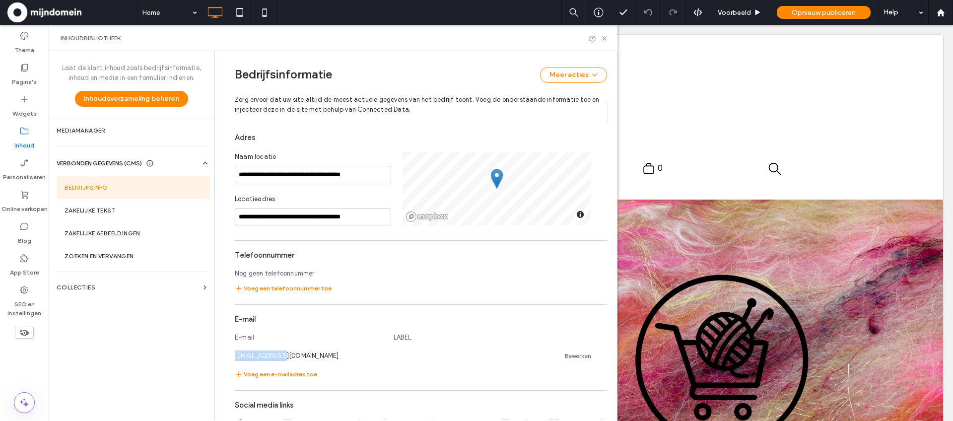
drag, startPoint x: 281, startPoint y: 356, endPoint x: 227, endPoint y: 355, distance: 53.6
click at [227, 355] on div "**********" at bounding box center [413, 226] width 387 height 912
copy span "info@spleen.nu"
click at [15, 203] on label "Online verkopen" at bounding box center [24, 207] width 46 height 14
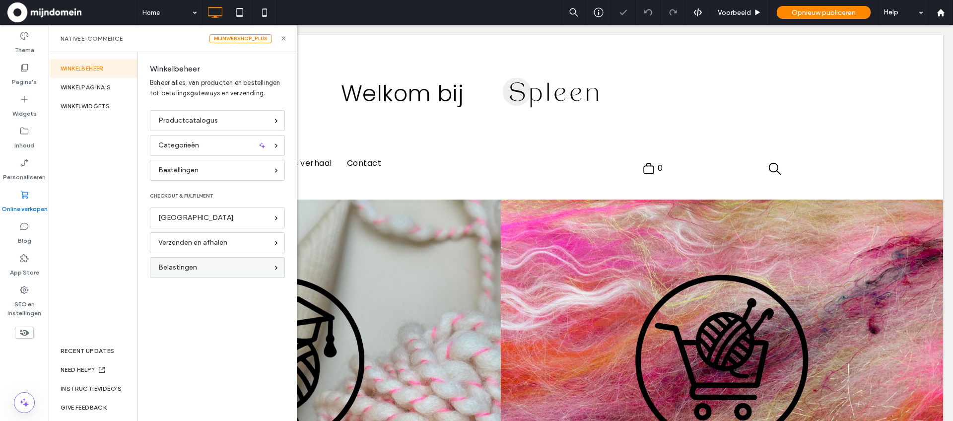
scroll to position [0, 0]
click at [211, 173] on div "Bestellingen" at bounding box center [213, 170] width 110 height 11
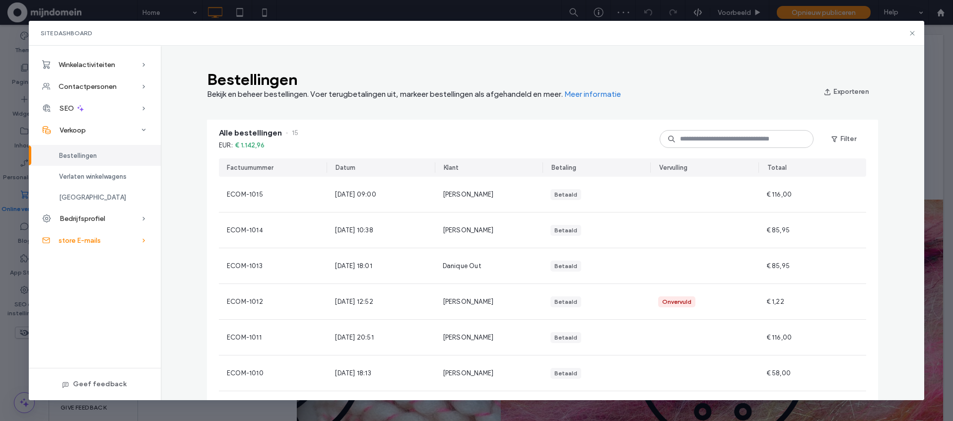
click at [128, 240] on div "store E-mails" at bounding box center [95, 240] width 132 height 22
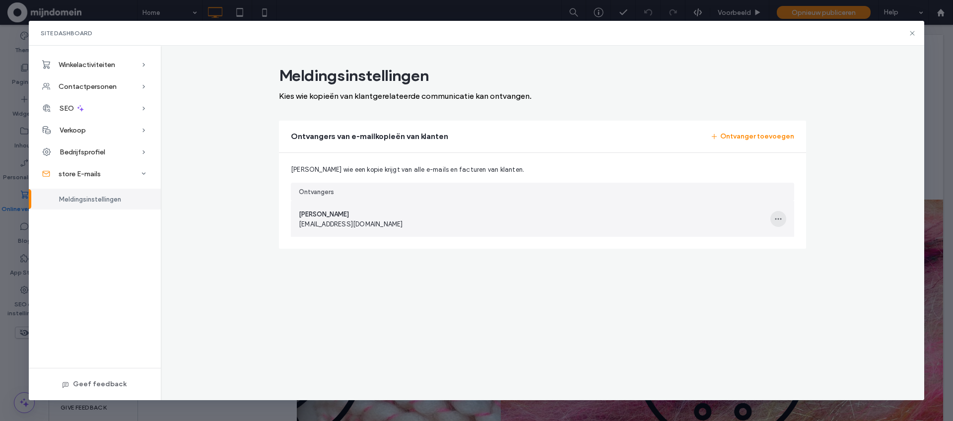
click at [782, 217] on icon "button" at bounding box center [779, 219] width 8 height 8
click at [809, 246] on span "Ontvanger bewerken" at bounding box center [822, 245] width 63 height 10
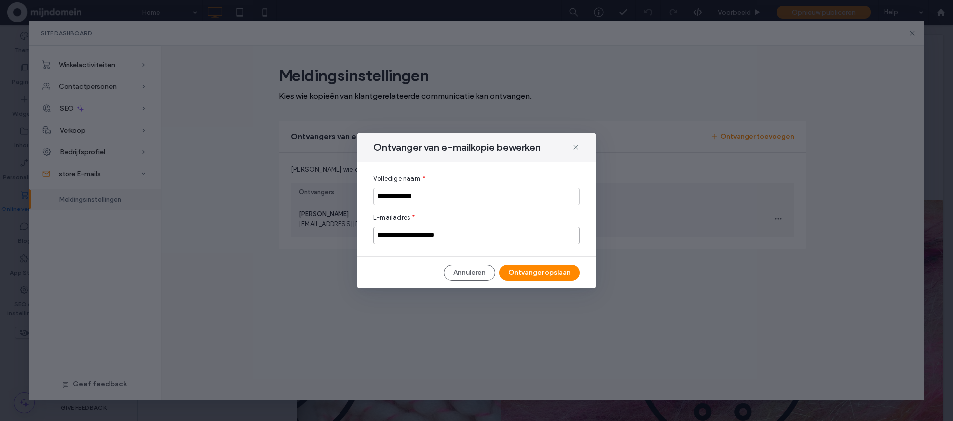
drag, startPoint x: 459, startPoint y: 237, endPoint x: 362, endPoint y: 236, distance: 96.8
click at [362, 236] on div "**********" at bounding box center [476, 209] width 238 height 94
click at [577, 147] on icon at bounding box center [576, 147] width 8 height 8
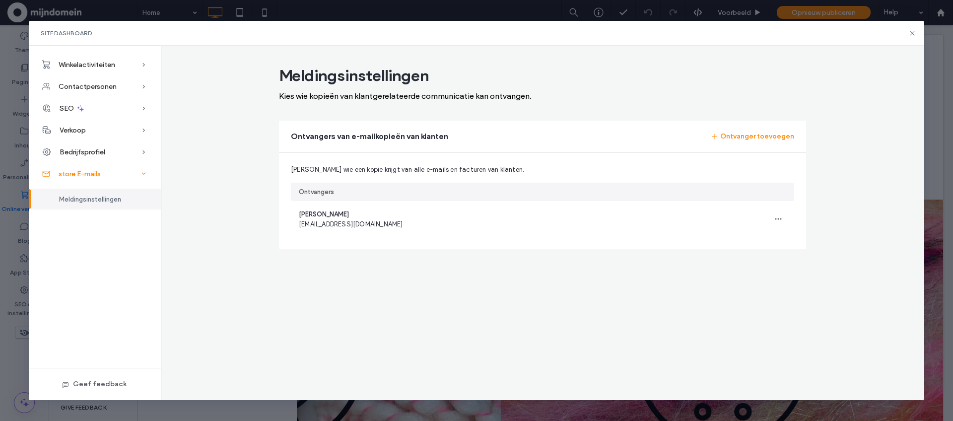
click at [103, 170] on div "store E-mails" at bounding box center [95, 174] width 132 height 22
click at [94, 174] on span "store E-mails" at bounding box center [80, 174] width 42 height 8
click at [96, 198] on span "Meldingsinstellingen" at bounding box center [90, 199] width 62 height 7
drag, startPoint x: 146, startPoint y: 203, endPoint x: 63, endPoint y: 176, distance: 87.3
click at [63, 176] on div "store E-mails Meldingsinstellingen" at bounding box center [95, 186] width 132 height 47
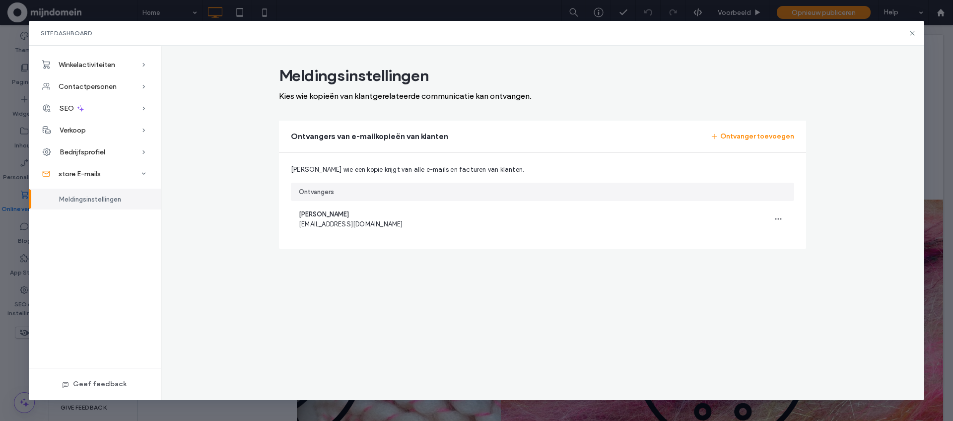
drag, startPoint x: 134, startPoint y: 198, endPoint x: 120, endPoint y: 197, distance: 13.9
click at [120, 197] on div "Meldingsinstellingen" at bounding box center [95, 199] width 132 height 21
